Goal: Task Accomplishment & Management: Complete application form

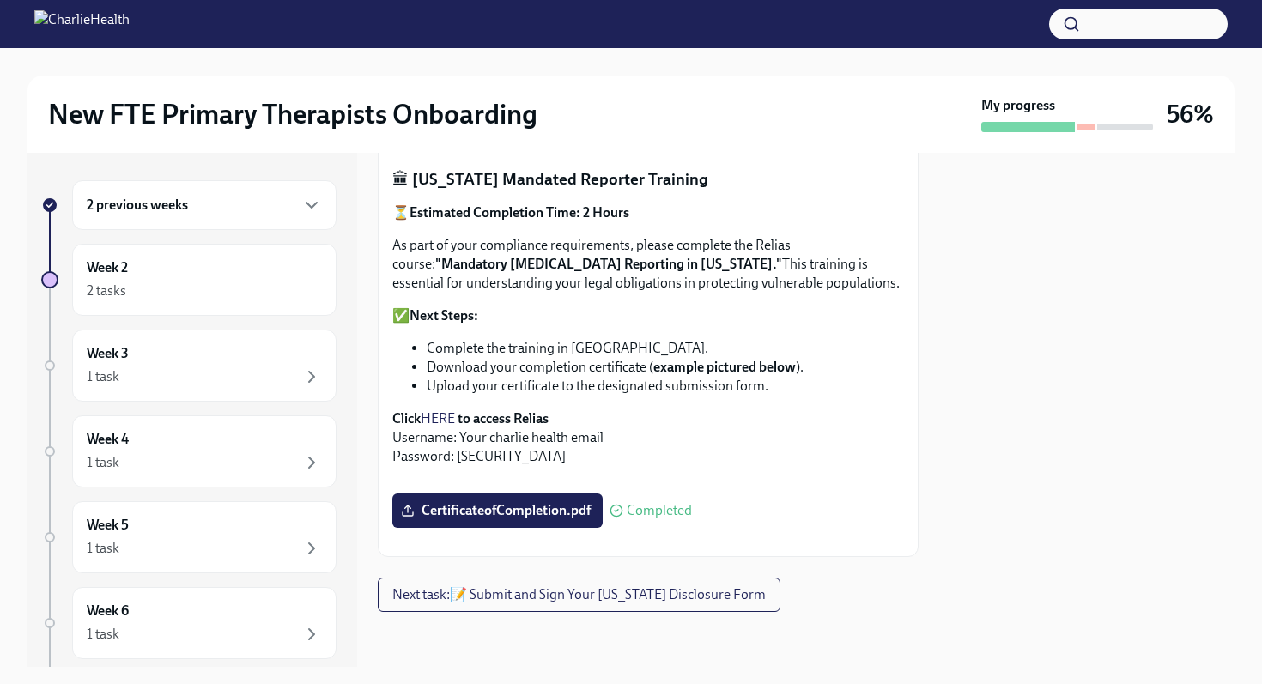
scroll to position [1245, 0]
click at [506, 602] on span "Next task : 📝 Submit and Sign Your [US_STATE] Disclosure Form" at bounding box center [578, 594] width 373 height 17
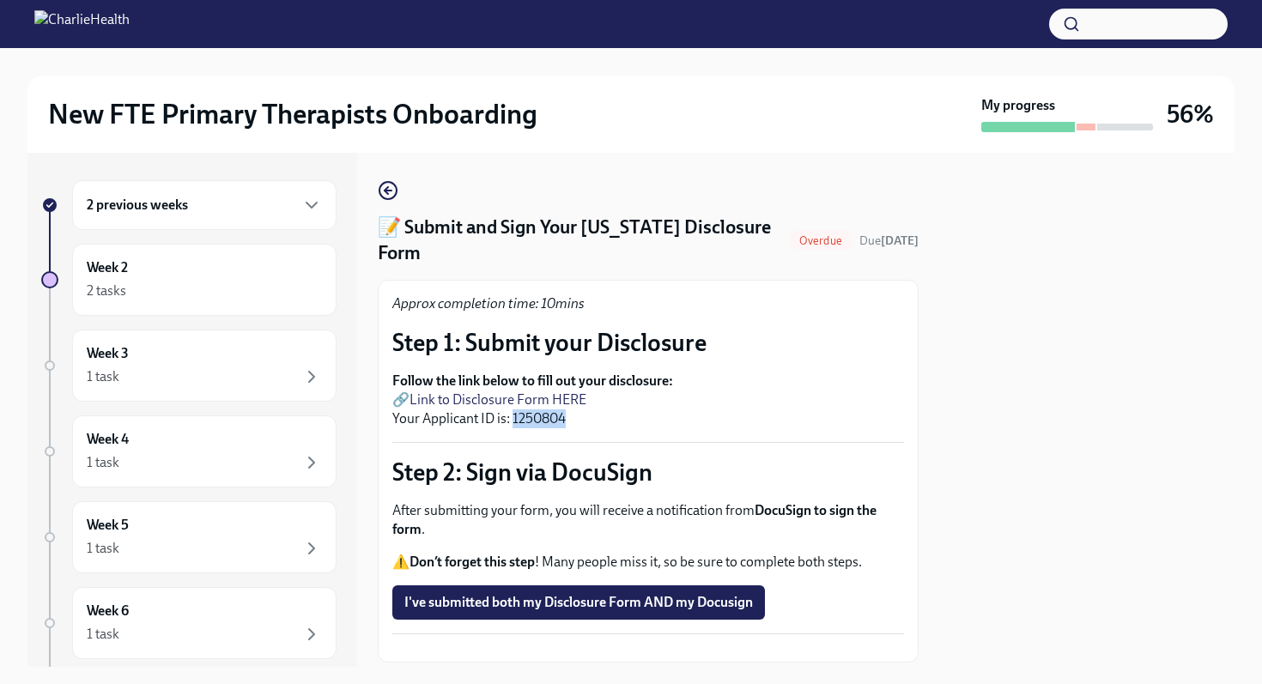
drag, startPoint x: 513, startPoint y: 395, endPoint x: 563, endPoint y: 395, distance: 49.8
click at [563, 395] on p "Follow the link below to fill out your disclosure: 🔗 Link to Disclosure Form HE…" at bounding box center [648, 400] width 512 height 57
copy p "1250804"
click at [557, 391] on link "Link to Disclosure Form HERE" at bounding box center [497, 399] width 177 height 16
drag, startPoint x: 583, startPoint y: 227, endPoint x: 756, endPoint y: 229, distance: 173.4
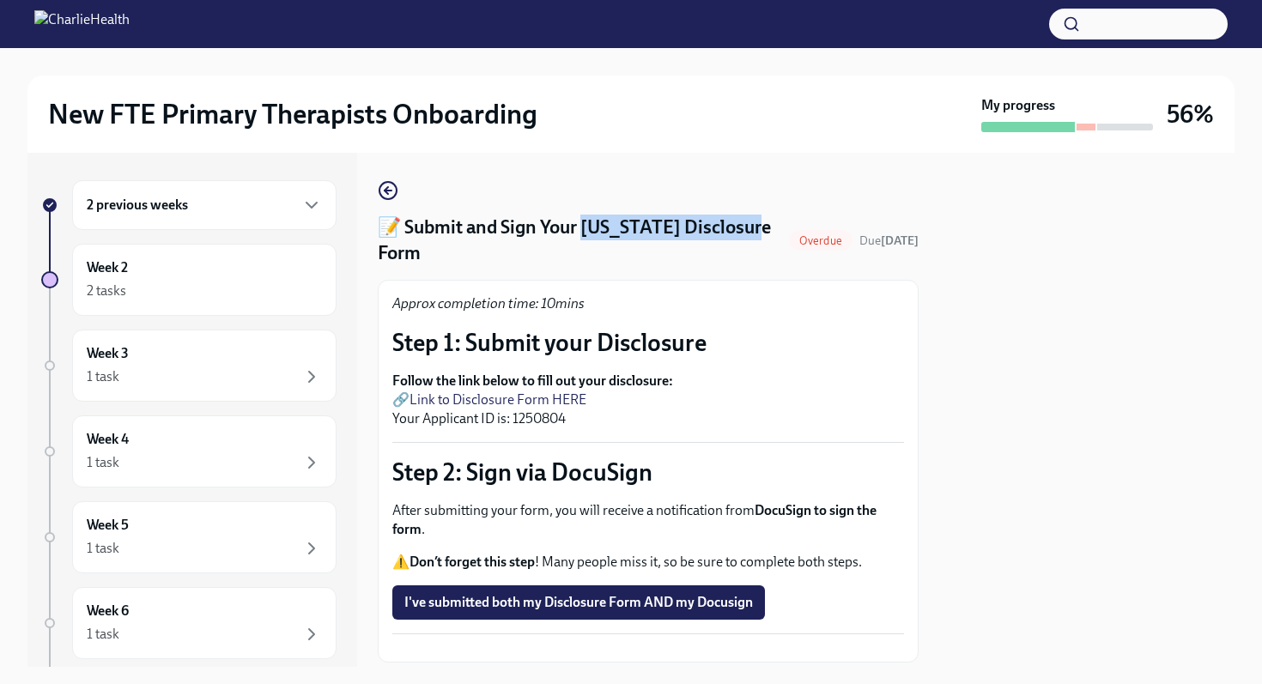
click at [756, 229] on div "📝 Submit and Sign Your [US_STATE] Disclosure Form Overdue Due [DATE]" at bounding box center [648, 241] width 541 height 52
copy h4 "tah Disclosure Form"
click at [642, 230] on h4 "📝 Submit and Sign Your [US_STATE] Disclosure Form" at bounding box center [580, 241] width 404 height 52
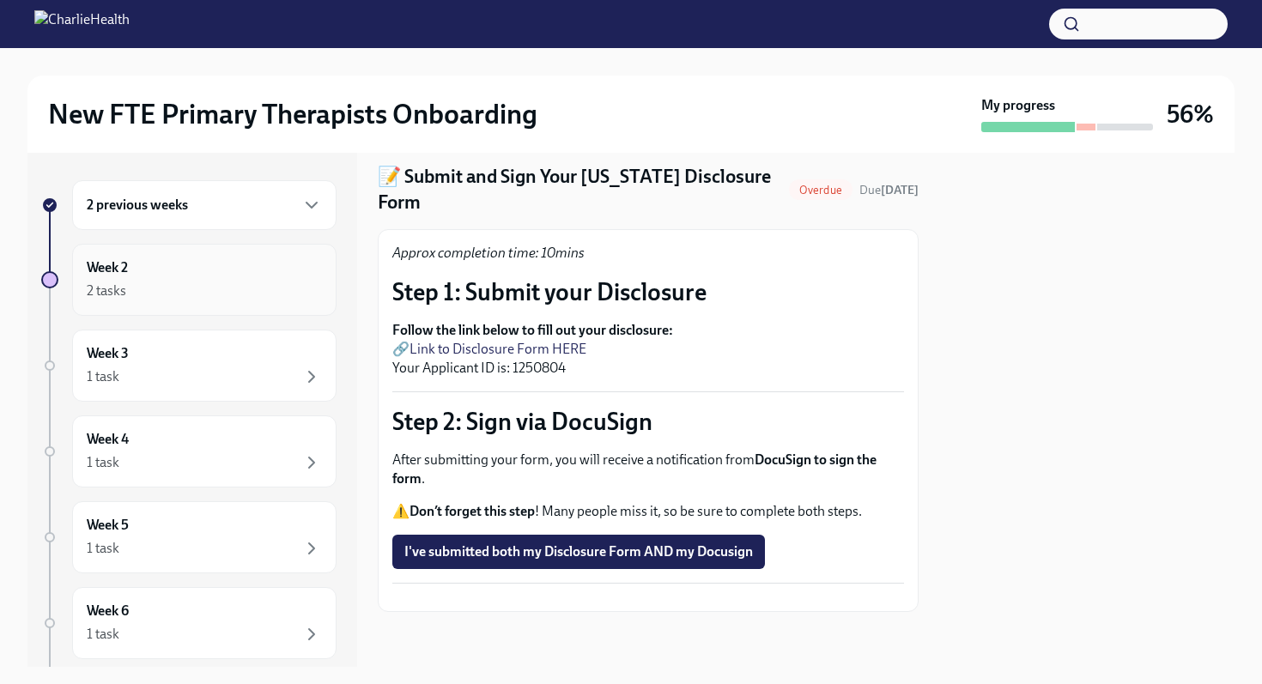
click at [173, 276] on div "Week 2 2 tasks" at bounding box center [204, 279] width 235 height 43
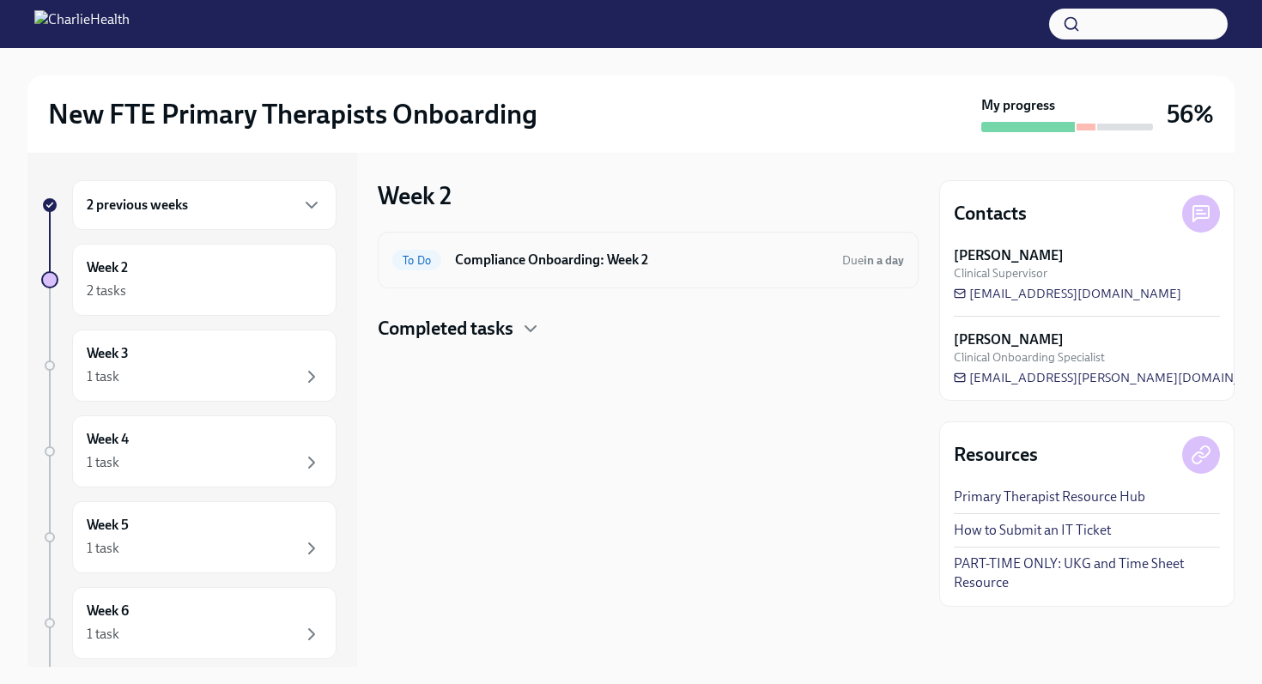
click at [623, 269] on h6 "Compliance Onboarding: Week 2" at bounding box center [641, 260] width 373 height 19
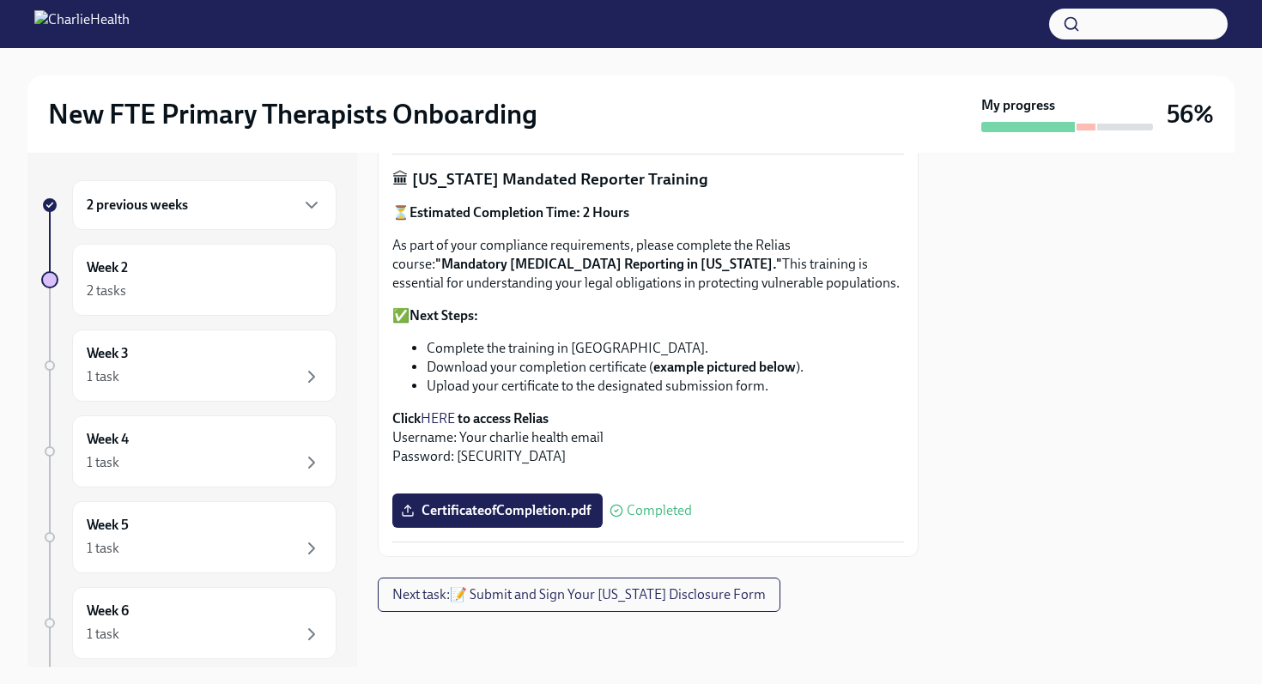
scroll to position [1245, 0]
click at [554, 599] on span "Next task : 📝 Submit and Sign Your [US_STATE] Disclosure Form" at bounding box center [578, 594] width 373 height 17
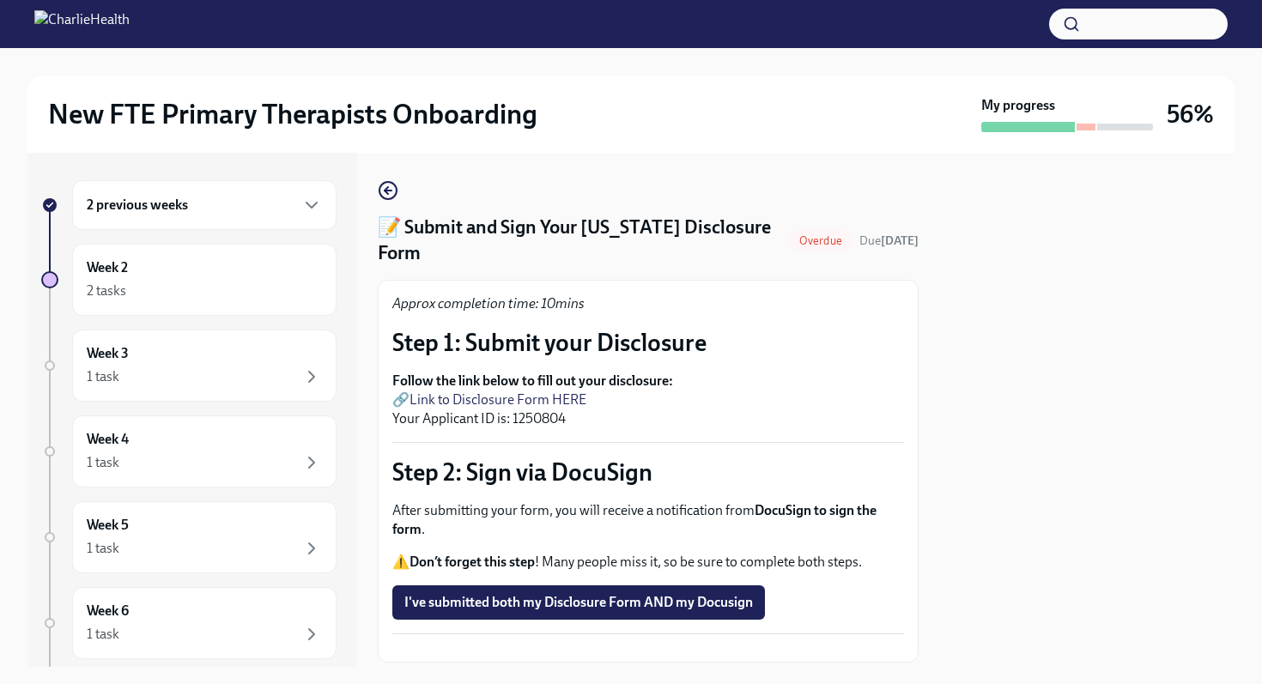
scroll to position [66, 0]
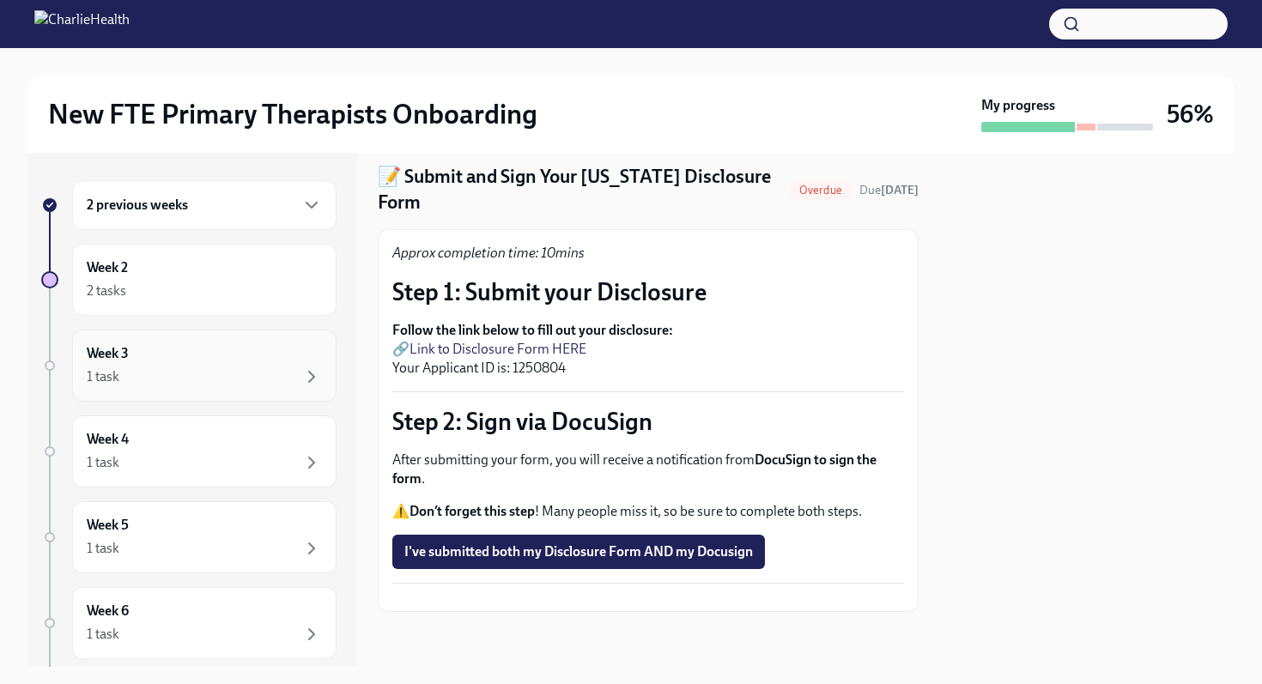
click at [210, 360] on div "Week 3 1 task" at bounding box center [204, 365] width 235 height 43
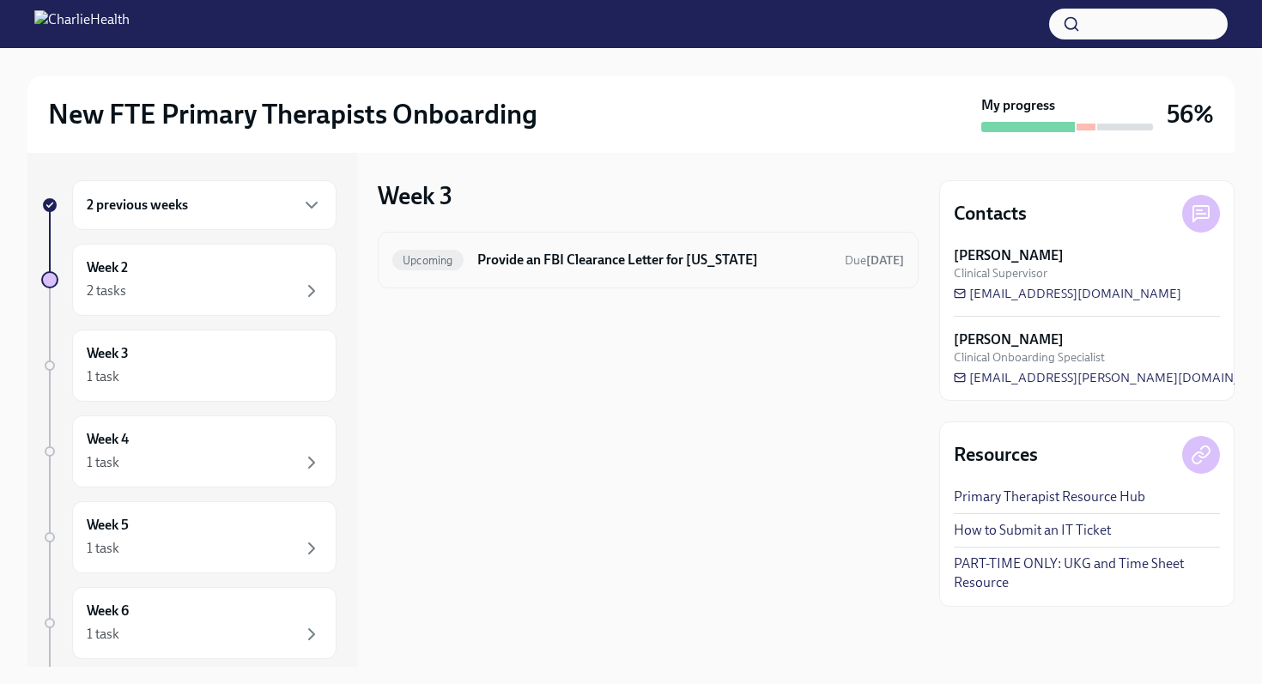
click at [627, 261] on h6 "Provide an FBI Clearance Letter for [US_STATE]" at bounding box center [654, 260] width 354 height 19
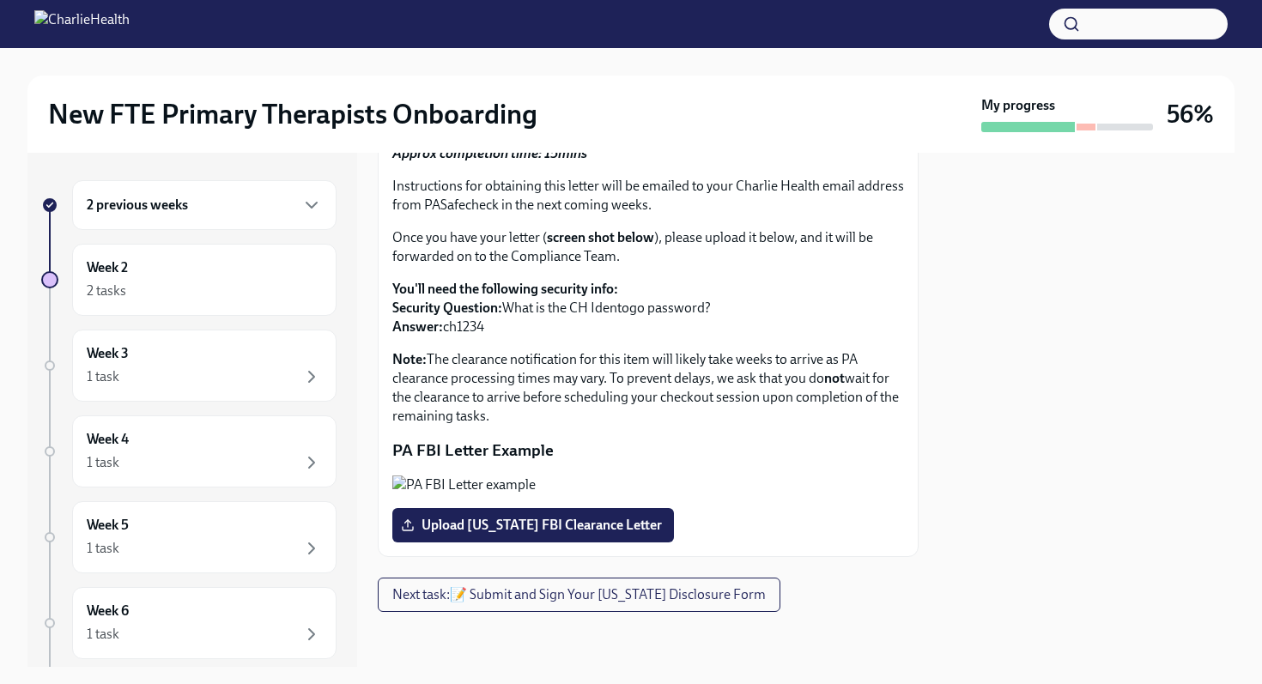
scroll to position [302, 0]
click at [647, 603] on span "Next task : 📝 Submit and Sign Your [US_STATE] Disclosure Form" at bounding box center [578, 594] width 373 height 17
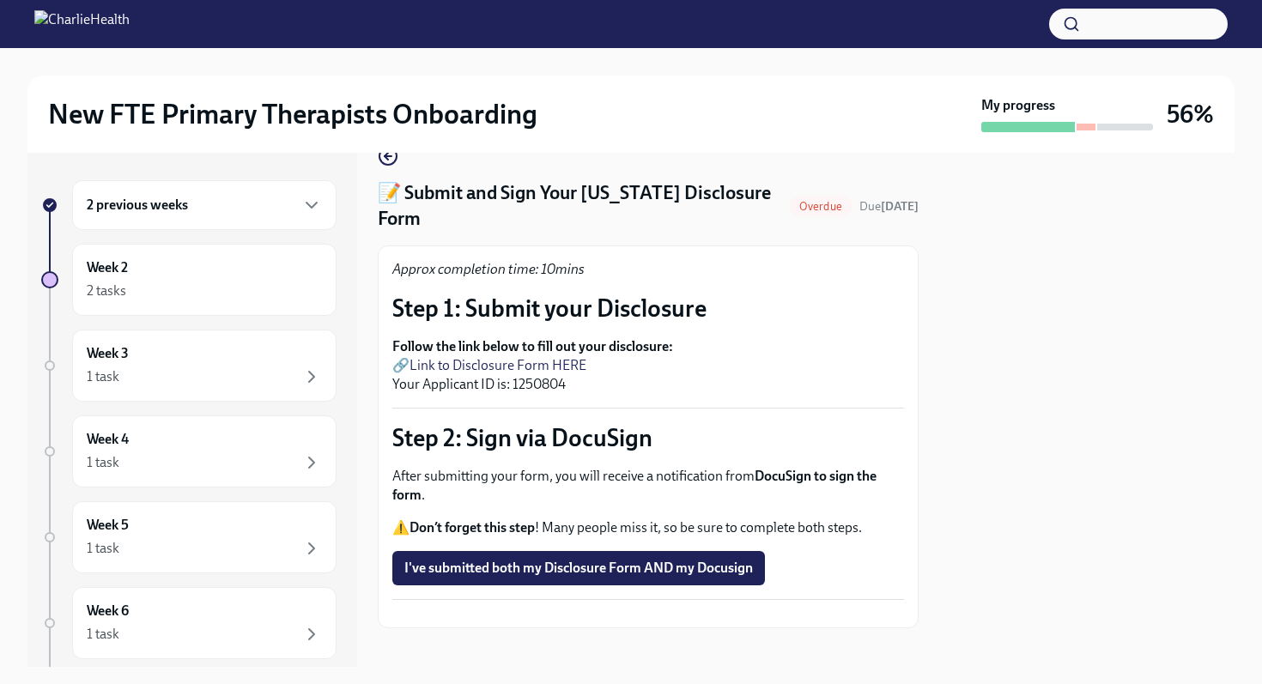
scroll to position [32, 0]
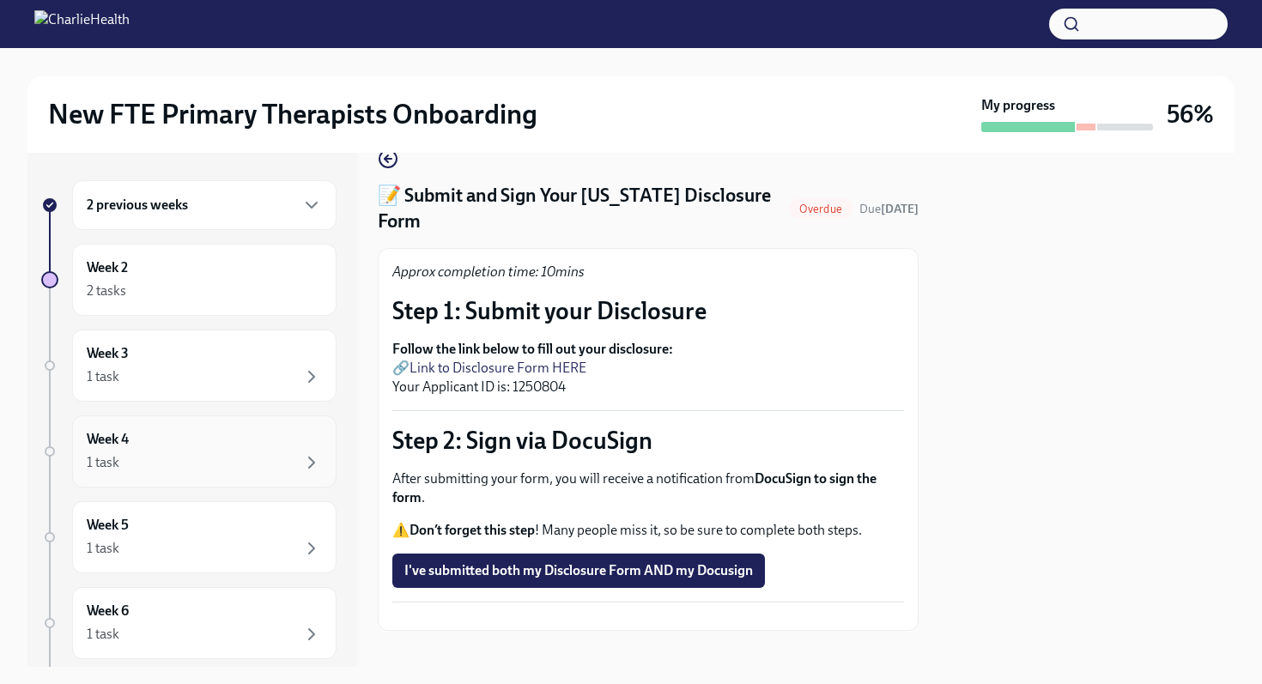
click at [122, 444] on h6 "Week 4" at bounding box center [108, 439] width 42 height 19
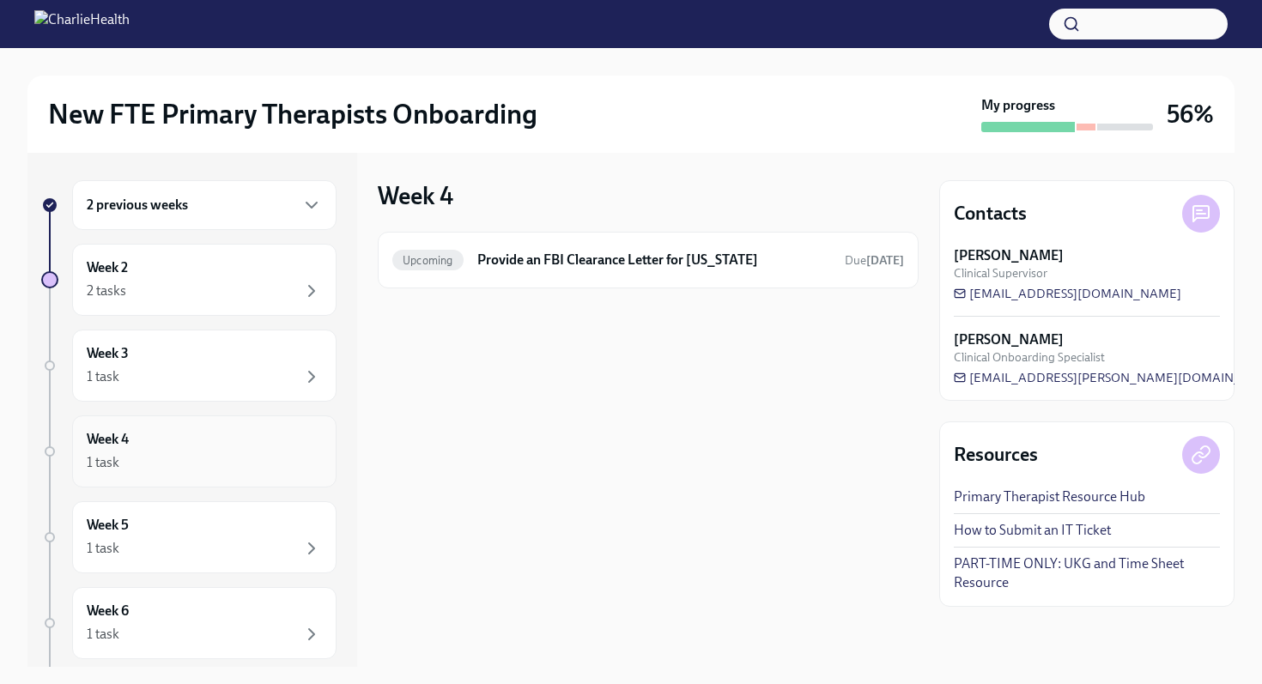
scroll to position [94, 0]
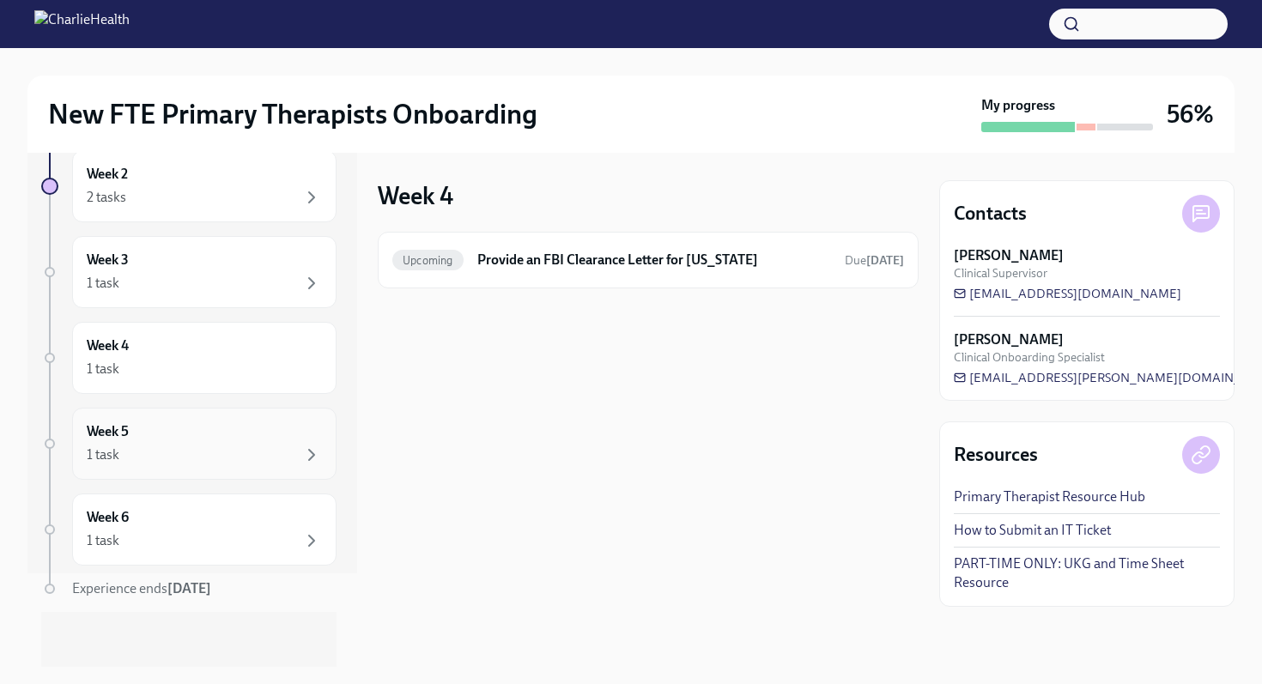
click at [142, 444] on div "Week 5 1 task" at bounding box center [204, 443] width 235 height 43
click at [143, 560] on div "Week 6 1 task" at bounding box center [204, 530] width 264 height 72
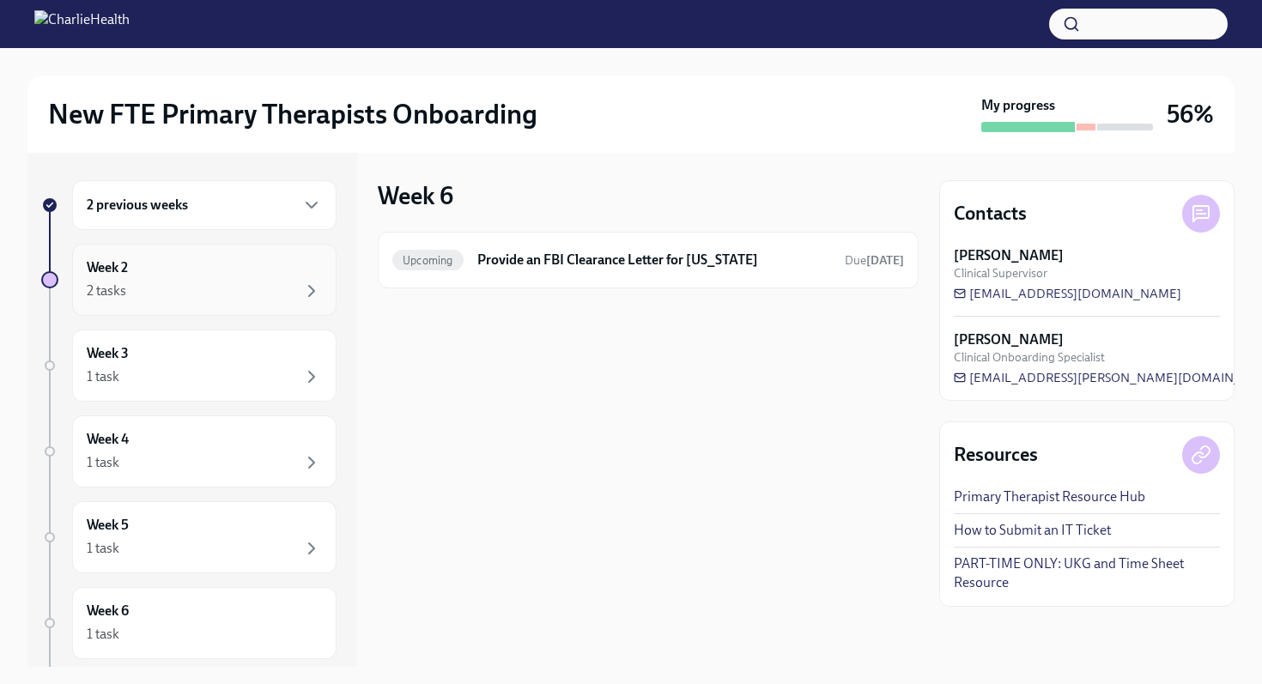
click at [179, 274] on div "Week 2 2 tasks" at bounding box center [204, 279] width 235 height 43
click at [523, 265] on h6 "Compliance Onboarding: Week 2" at bounding box center [641, 260] width 373 height 19
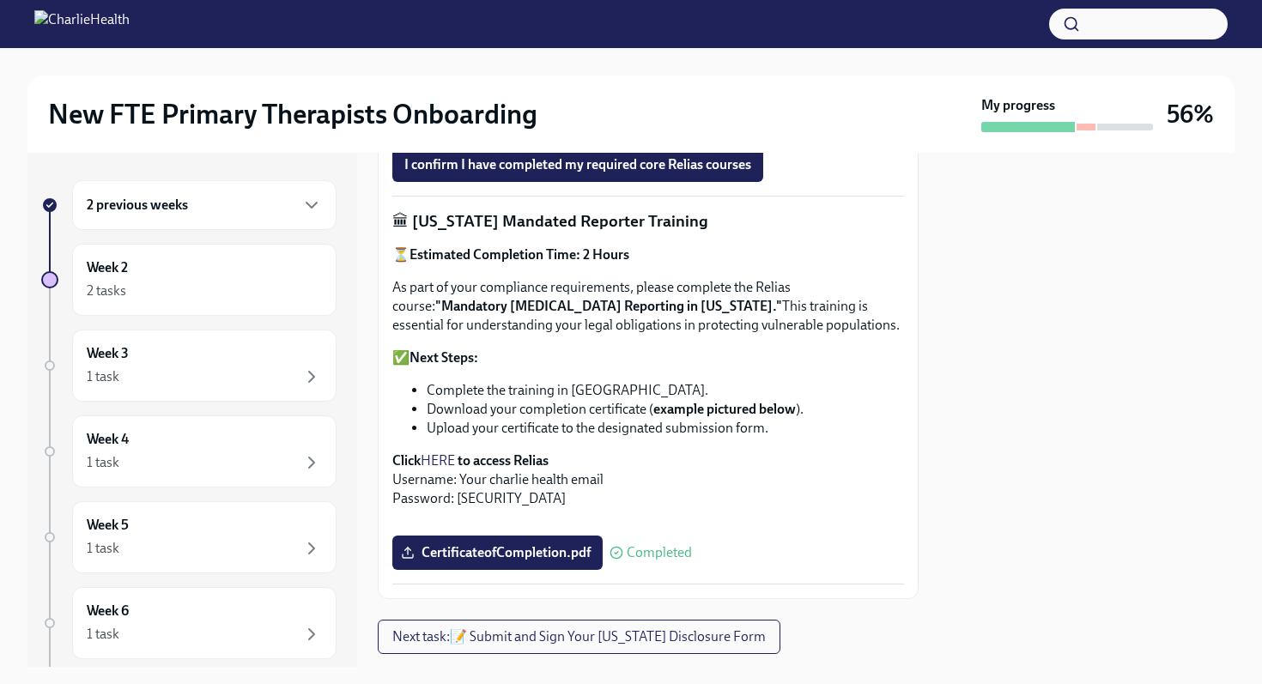
scroll to position [1245, 0]
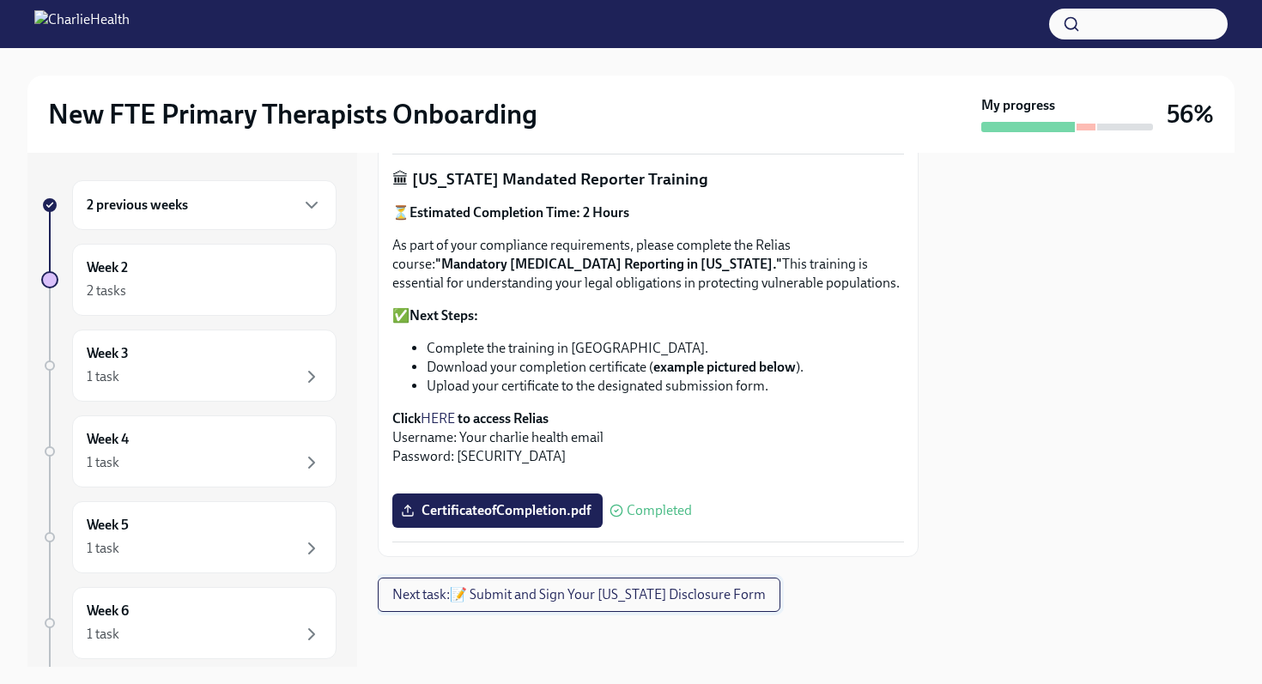
click at [524, 606] on button "Next task : 📝 Submit and Sign Your [US_STATE] Disclosure Form" at bounding box center [579, 595] width 403 height 34
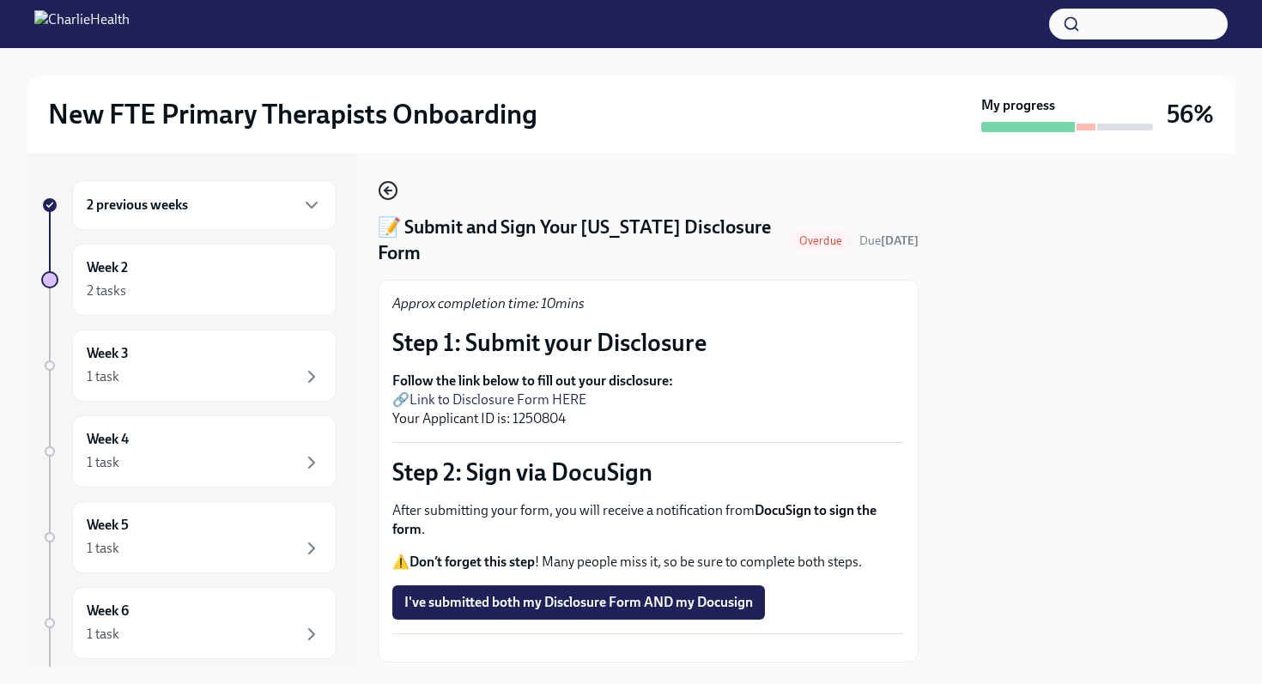
click at [385, 191] on icon "button" at bounding box center [386, 190] width 3 height 7
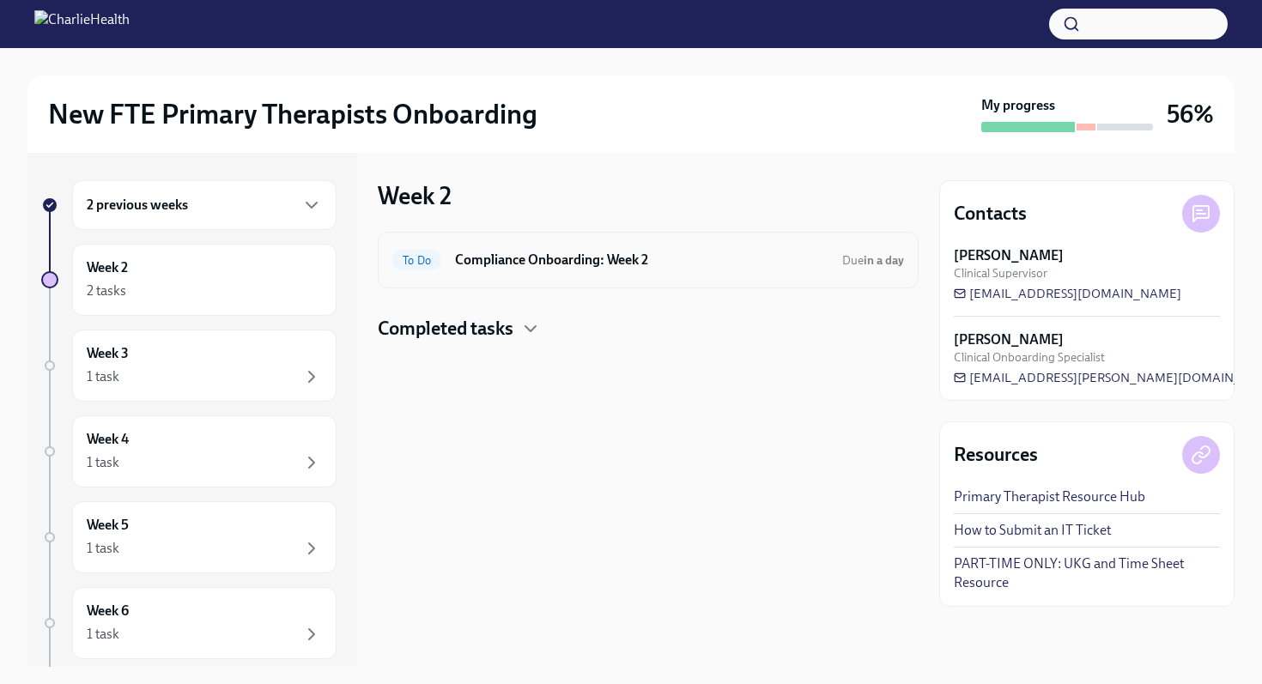
click at [494, 267] on h6 "Compliance Onboarding: Week 2" at bounding box center [641, 260] width 373 height 19
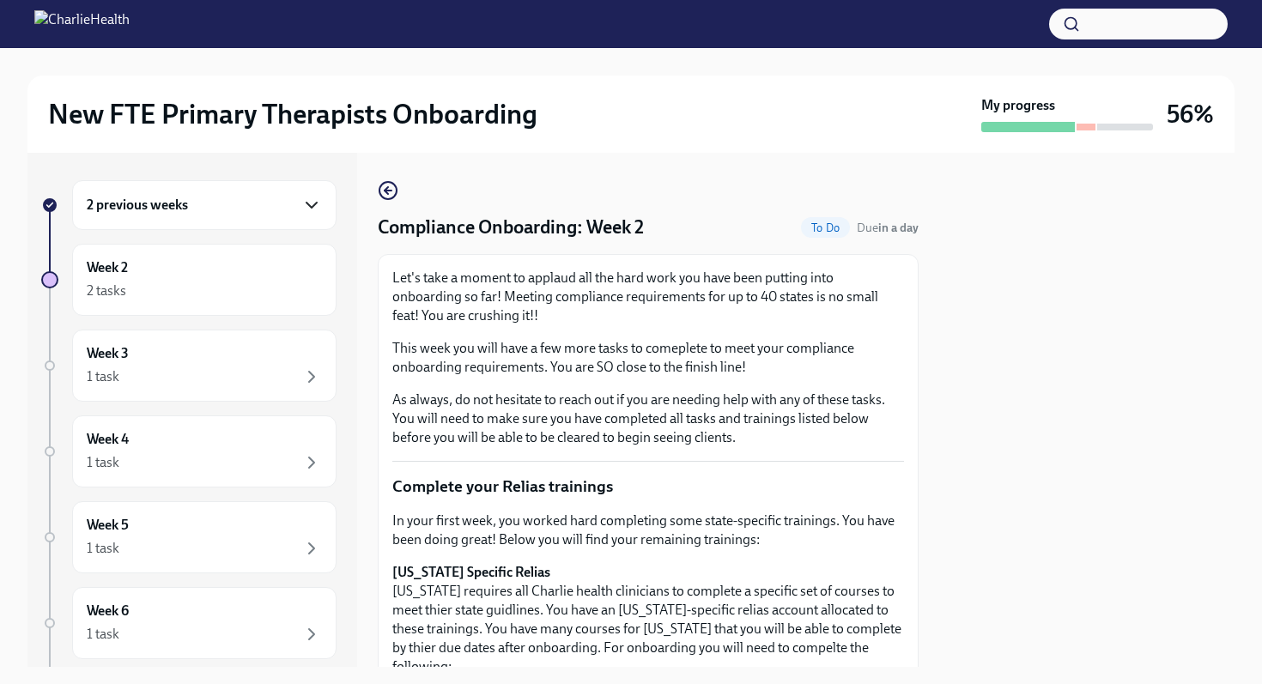
click at [310, 210] on icon "button" at bounding box center [311, 205] width 21 height 21
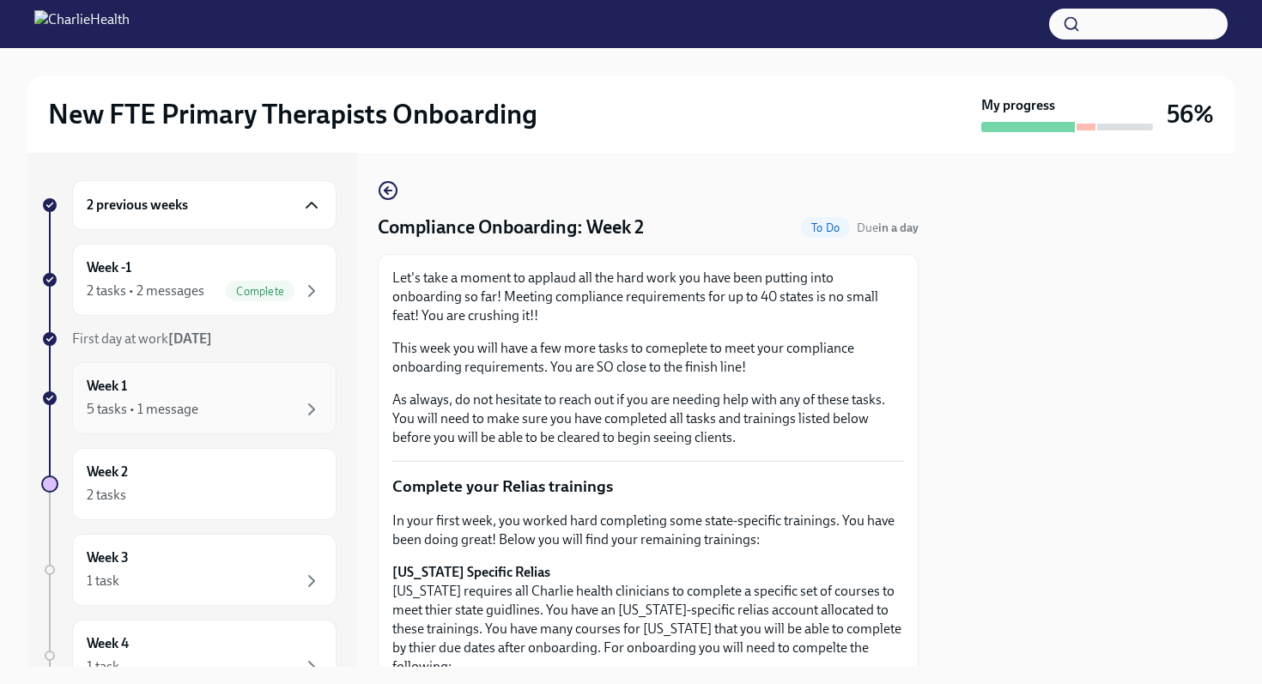
click at [174, 416] on div "5 tasks • 1 message" at bounding box center [143, 409] width 112 height 19
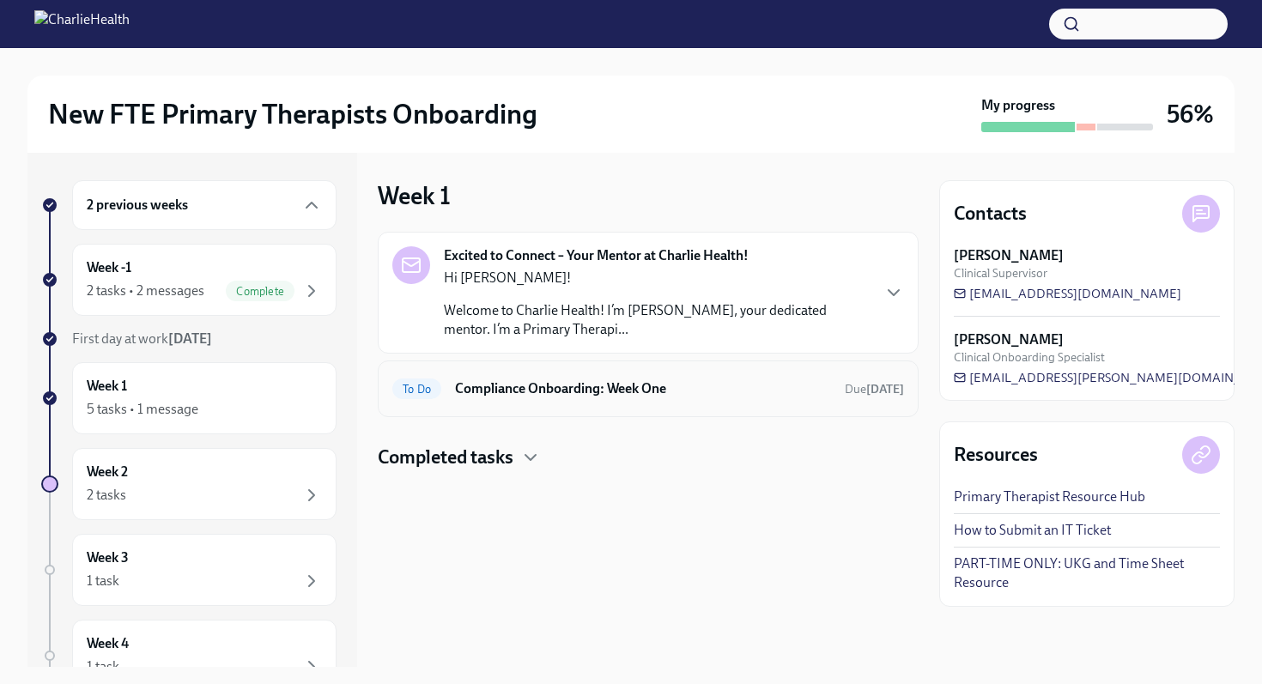
click at [552, 399] on div "To Do Compliance Onboarding: Week One Due [DATE]" at bounding box center [648, 388] width 512 height 27
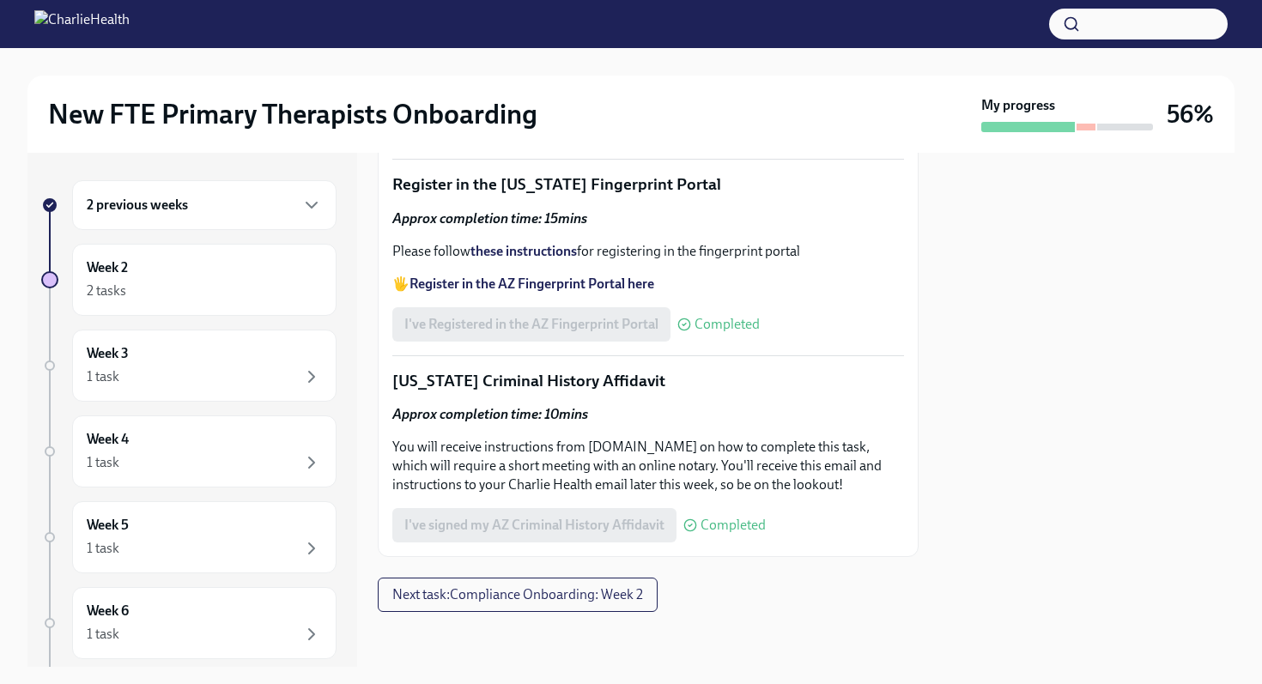
scroll to position [2485, 0]
click at [114, 367] on div "1 task" at bounding box center [204, 377] width 235 height 21
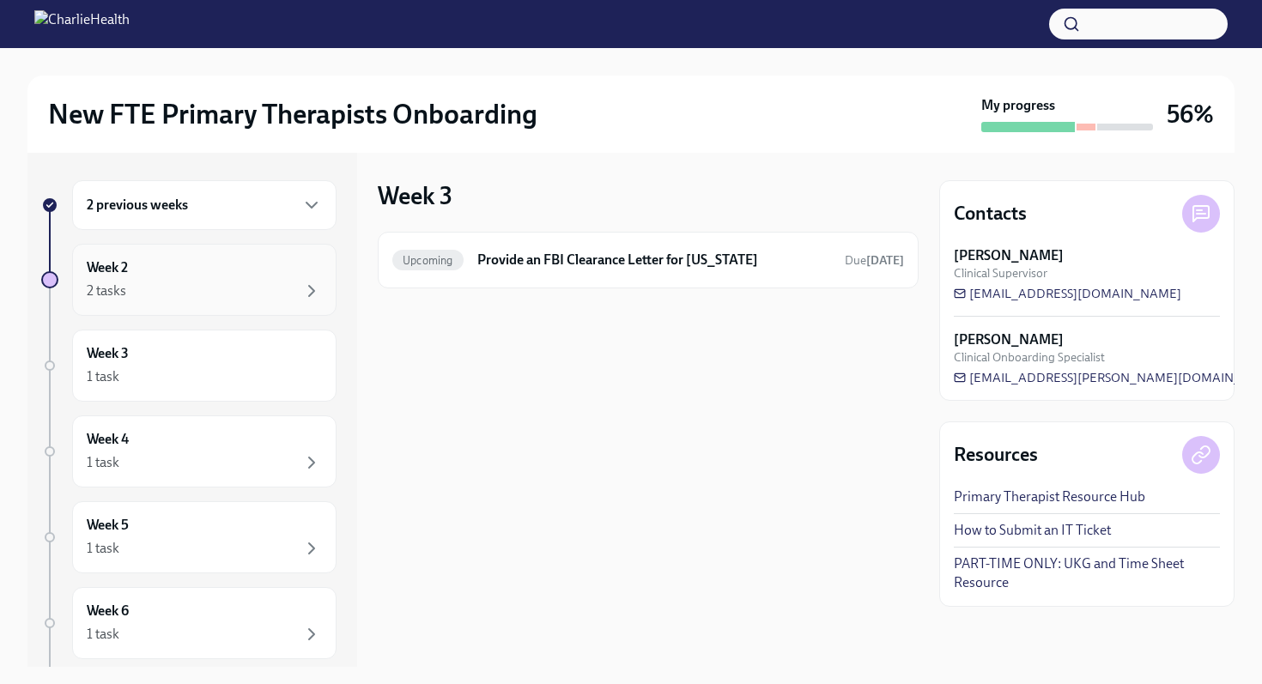
click at [168, 275] on div "Week 2 2 tasks" at bounding box center [204, 279] width 235 height 43
